Goal: Find specific page/section: Find specific page/section

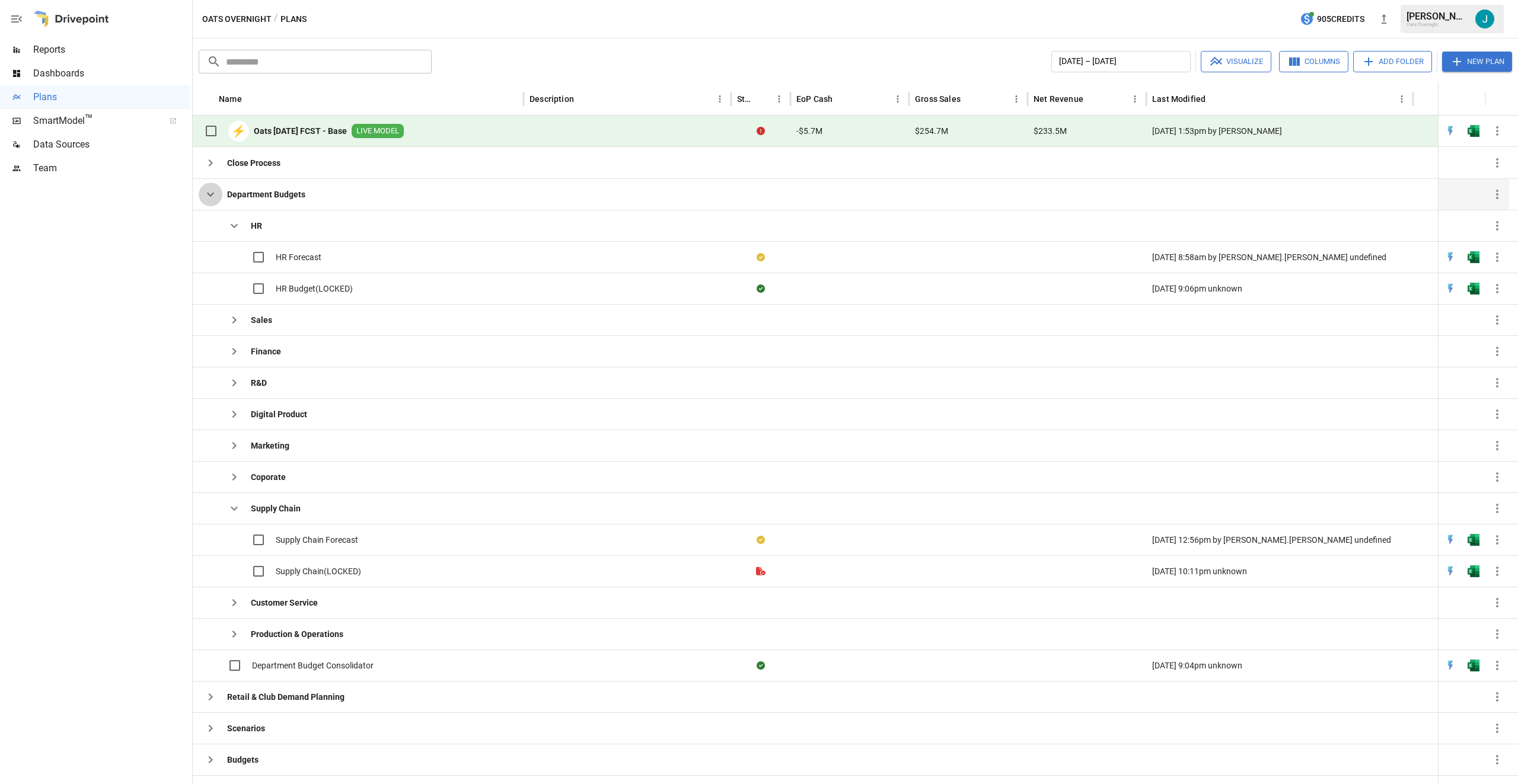
click at [208, 194] on icon "button" at bounding box center [210, 194] width 14 height 14
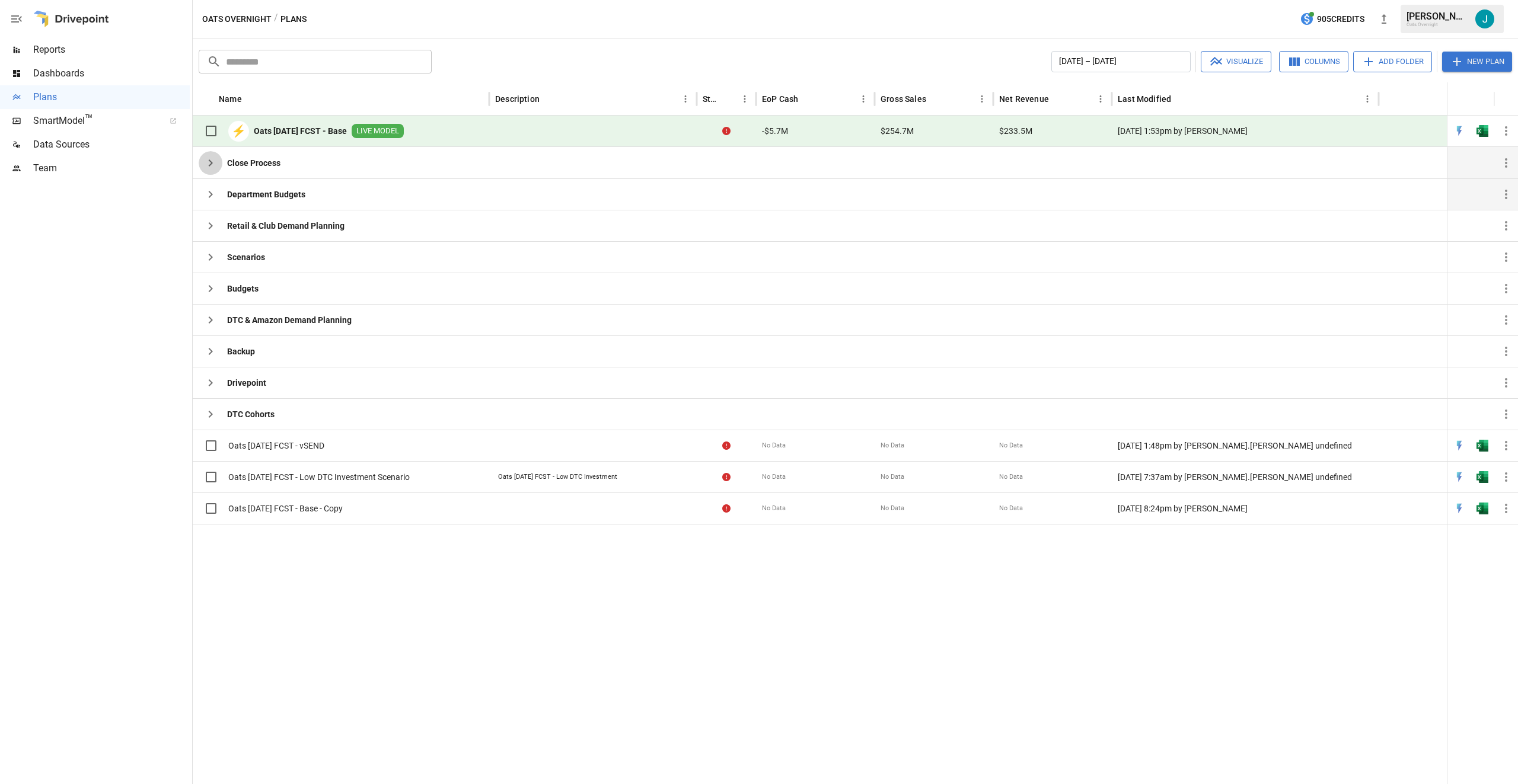
click at [209, 171] on button "button" at bounding box center [210, 163] width 24 height 24
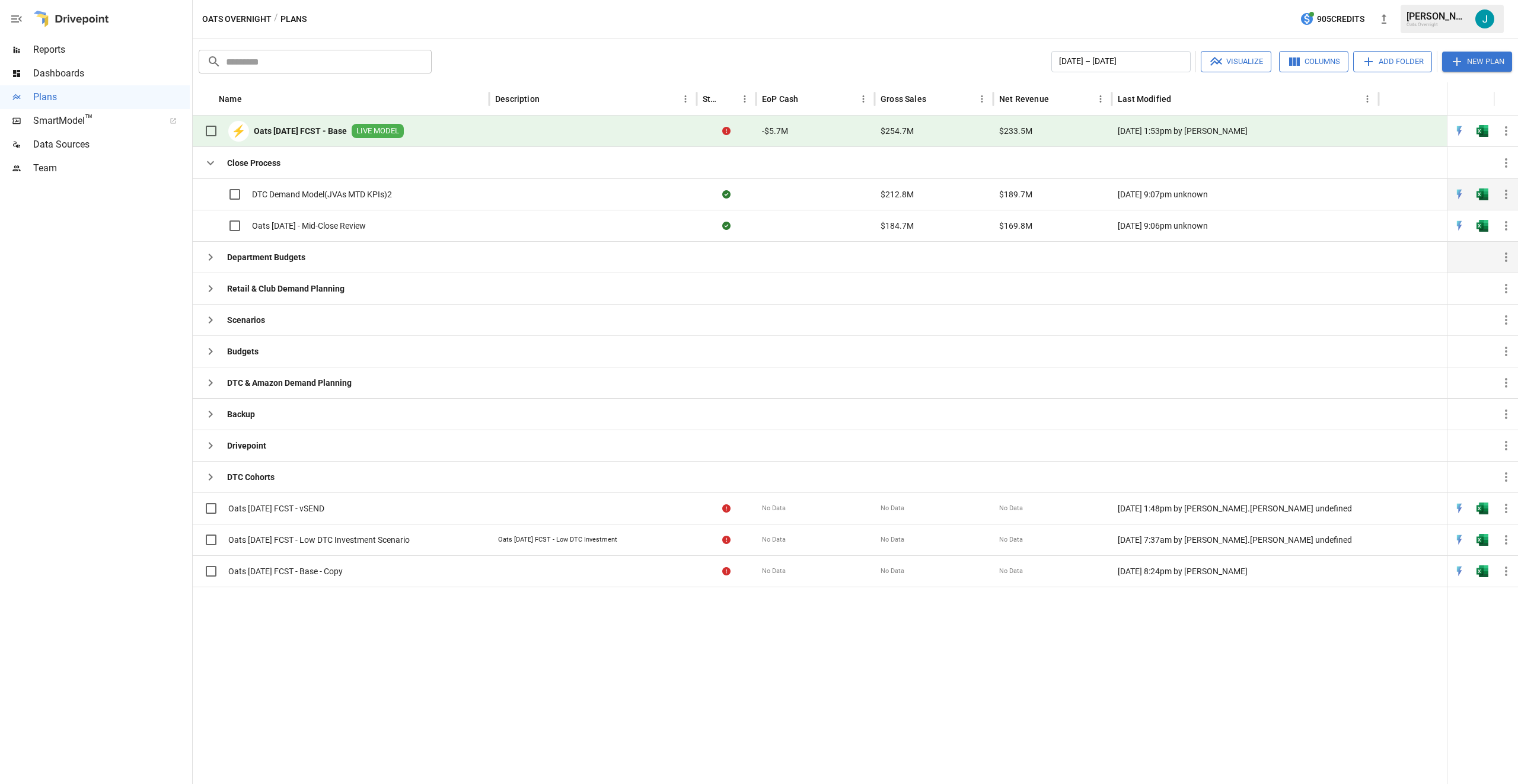
click at [386, 196] on span "DTC Demand Model(JVAs MTD KPIs)2" at bounding box center [322, 194] width 140 height 12
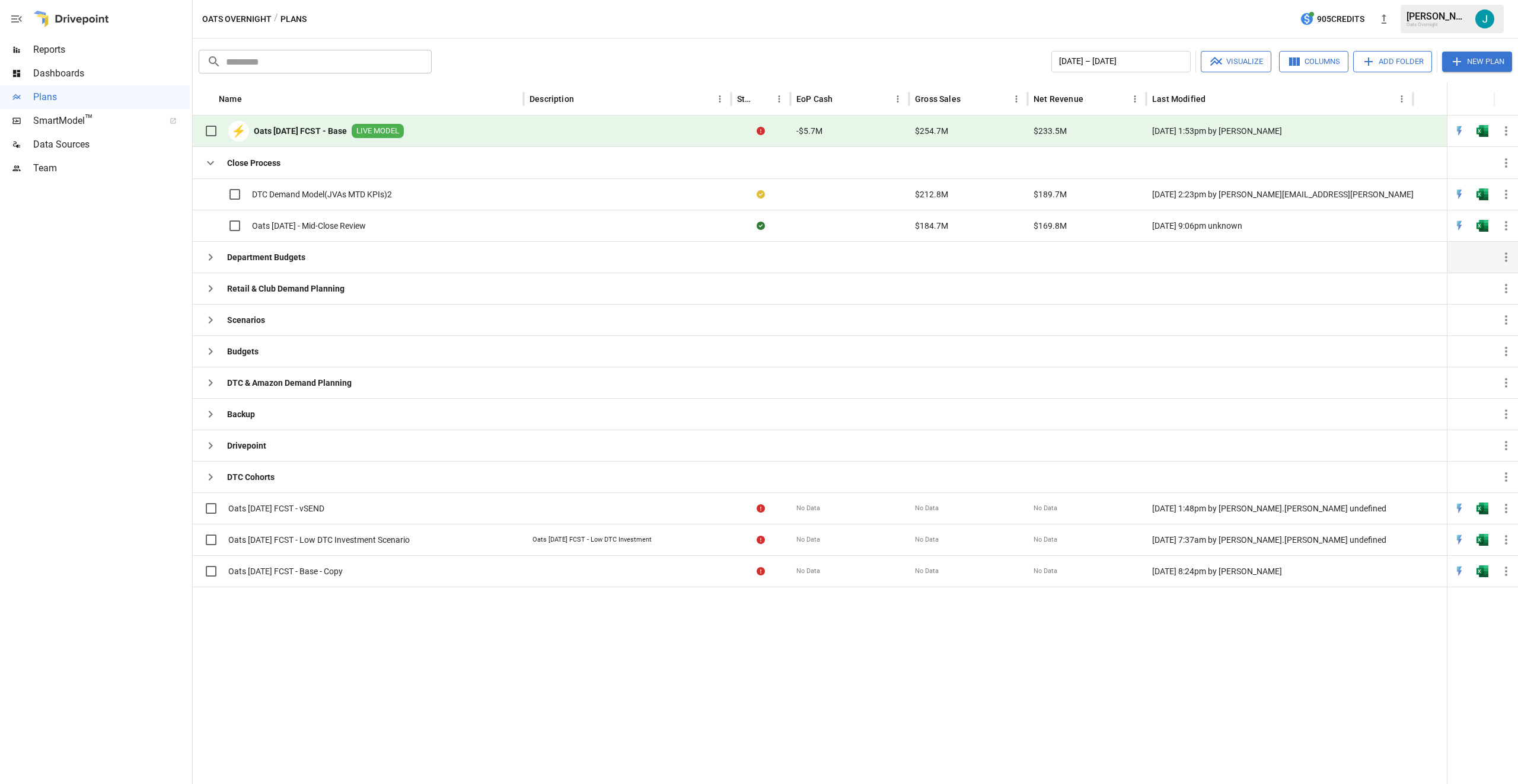
click at [384, 125] on span "LIVE MODEL" at bounding box center [378, 131] width 52 height 11
click at [304, 127] on b "Oats [DATE] FCST - Base" at bounding box center [300, 130] width 93 height 12
click at [87, 54] on span "Reports" at bounding box center [111, 50] width 157 height 14
